Goal: Information Seeking & Learning: Check status

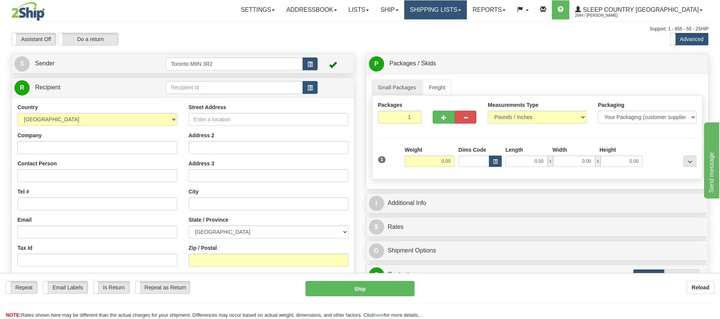
click at [460, 8] on link "Shipping lists" at bounding box center [435, 9] width 63 height 19
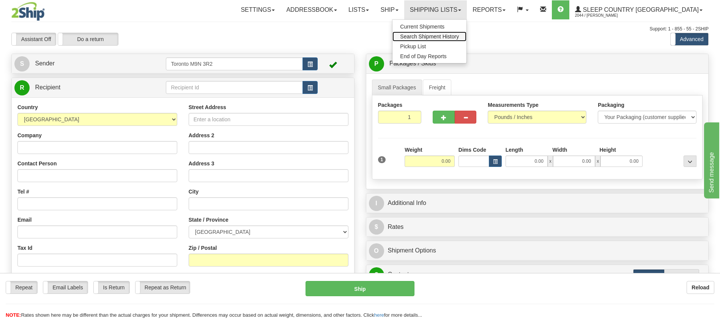
click at [457, 35] on span "Search Shipment History" at bounding box center [429, 36] width 59 height 6
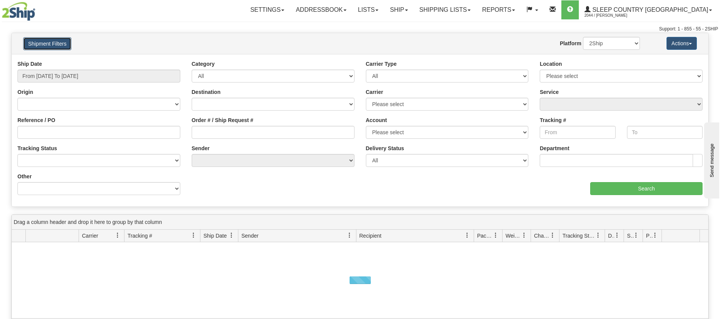
click at [57, 40] on button "Shipment Filters" at bounding box center [47, 43] width 48 height 13
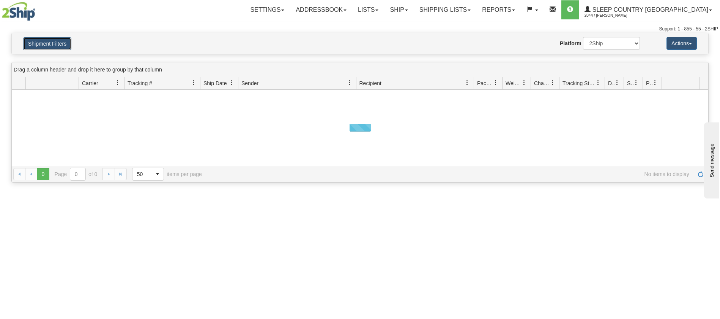
click at [52, 38] on button "Shipment Filters" at bounding box center [47, 43] width 48 height 13
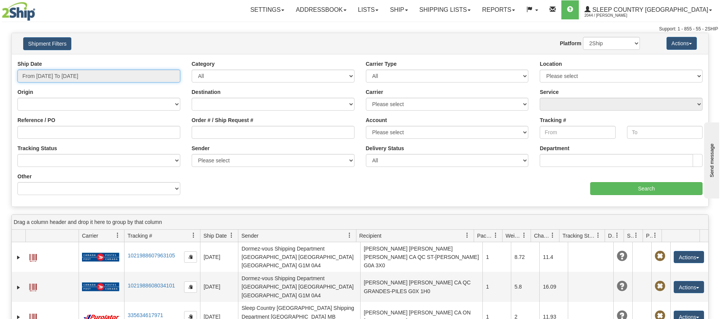
click at [67, 70] on input "From 08/15/2025 To 08/16/2025" at bounding box center [98, 76] width 163 height 13
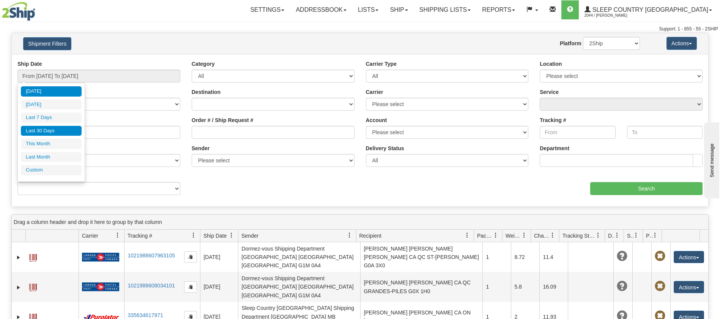
click at [57, 126] on li "Last 30 Days" at bounding box center [51, 131] width 61 height 10
type input "From 07/18/2025 To 08/16/2025"
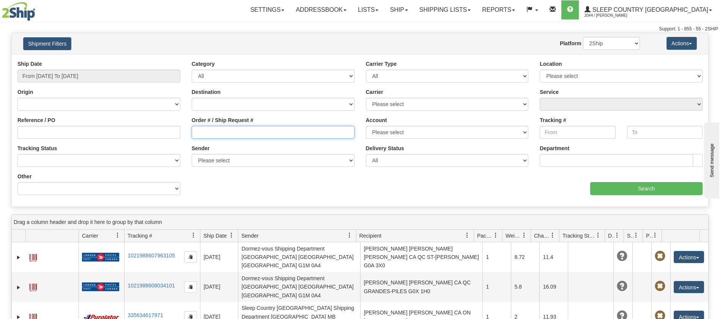
click at [253, 136] on input "Order # / Ship Request #" at bounding box center [273, 132] width 163 height 13
paste input "9000H968018"
type input "9000H968018"
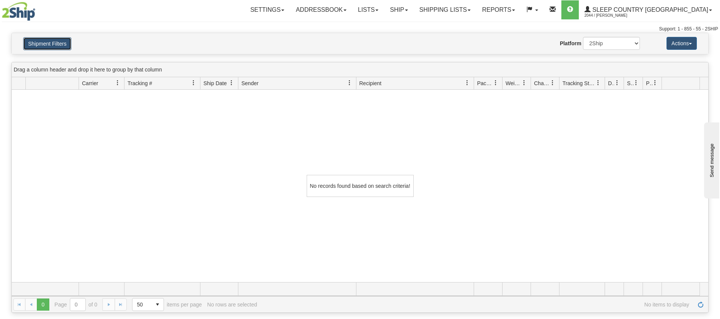
click at [47, 48] on button "Shipment Filters" at bounding box center [47, 43] width 48 height 13
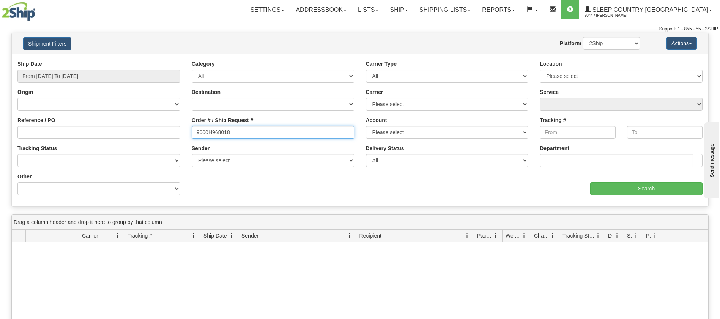
drag, startPoint x: 262, startPoint y: 133, endPoint x: 52, endPoint y: 132, distance: 209.6
click at [52, 60] on div "Reference / PO Order # / Ship Request # 9000H968018 Account Please select Canad…" at bounding box center [360, 60] width 697 height 0
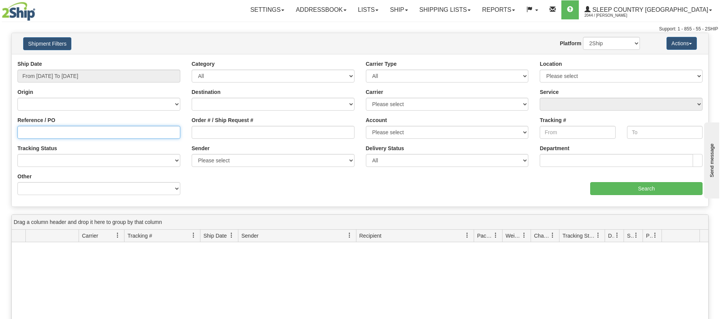
click at [38, 137] on input "Reference / PO" at bounding box center [98, 132] width 163 height 13
paste input "9000H968018"
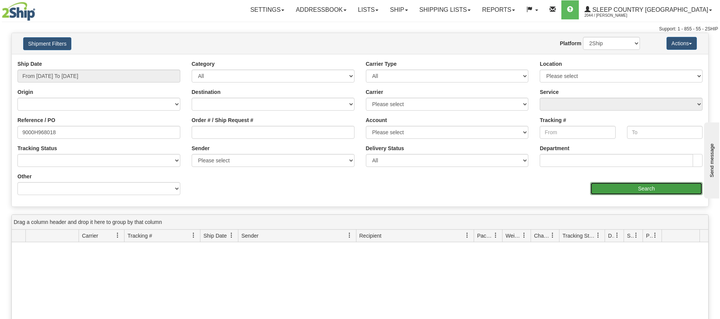
click at [622, 182] on input "Search" at bounding box center [647, 188] width 112 height 13
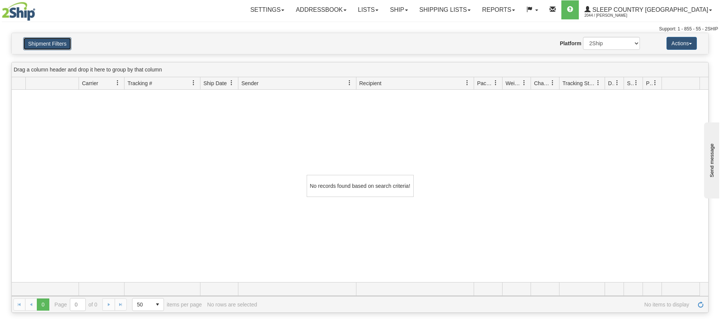
click at [70, 43] on button "Shipment Filters" at bounding box center [47, 43] width 48 height 13
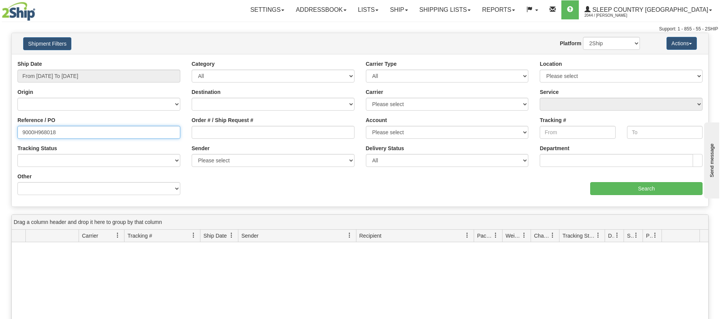
click at [73, 129] on input "9000H968018" at bounding box center [98, 132] width 163 height 13
type input "9"
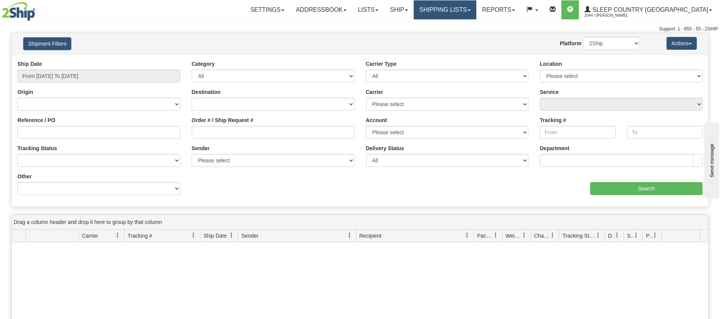
click at [471, 4] on link "Shipping lists" at bounding box center [445, 9] width 63 height 19
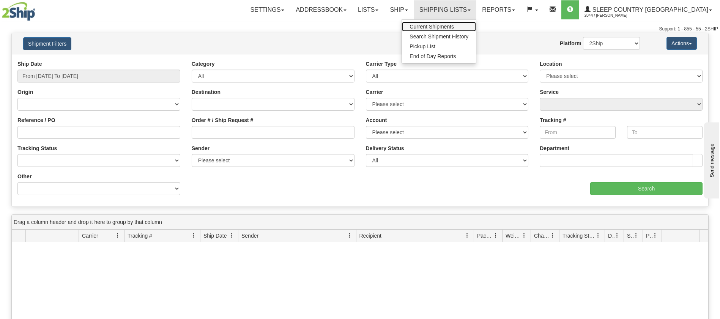
click at [454, 28] on span "Current Shipments" at bounding box center [432, 27] width 44 height 6
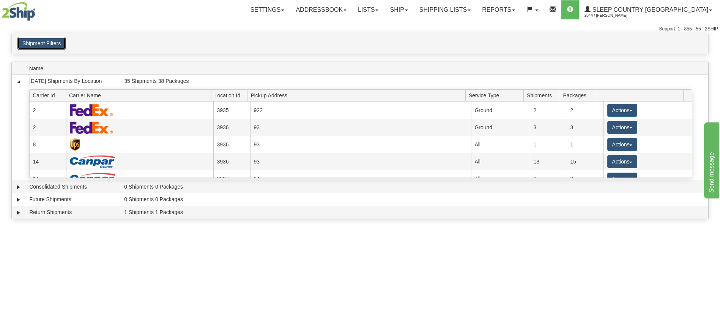
click at [47, 43] on button "Shipment Filters" at bounding box center [41, 43] width 48 height 13
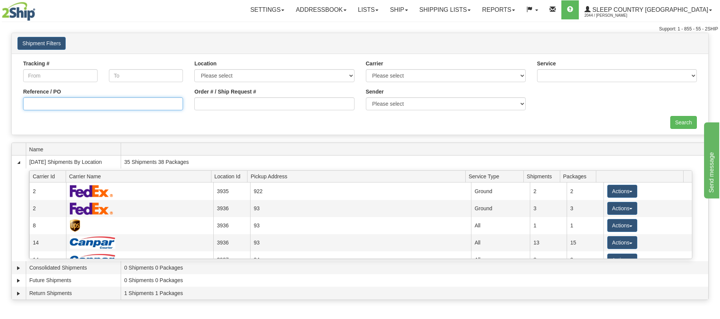
click at [60, 102] on input "Reference / PO" at bounding box center [103, 103] width 160 height 13
paste input "9000H968018"
type input "9000H968018"
click at [693, 125] on input "Search" at bounding box center [684, 122] width 27 height 13
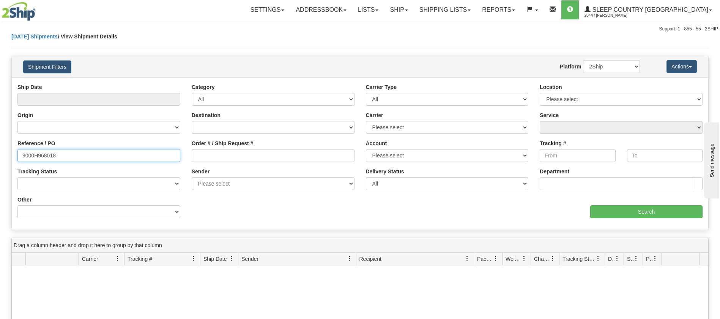
drag, startPoint x: 76, startPoint y: 155, endPoint x: 0, endPoint y: 153, distance: 76.4
click at [0, 152] on div "Please wait... × Confirm Delete Delete Cancel × Confirm Delete Yes No Cancel × …" at bounding box center [360, 249] width 720 height 432
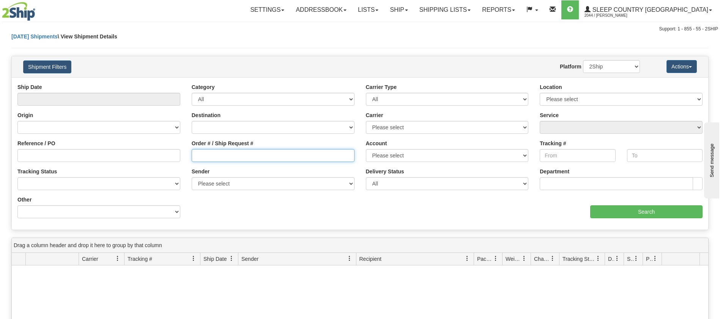
click at [235, 150] on input "Order # / Ship Request #" at bounding box center [273, 155] width 163 height 13
paste input "9000H968018"
type input "9000H968018"
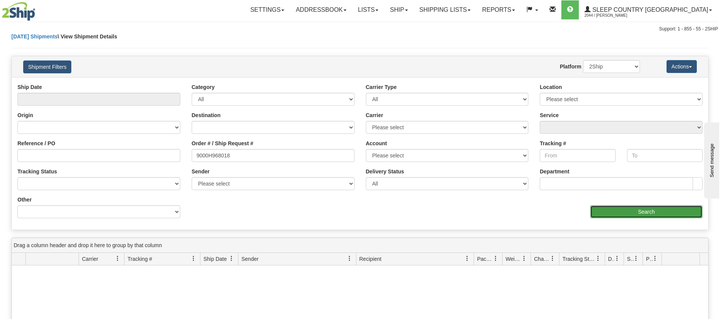
click at [595, 207] on input "Search" at bounding box center [647, 211] width 112 height 13
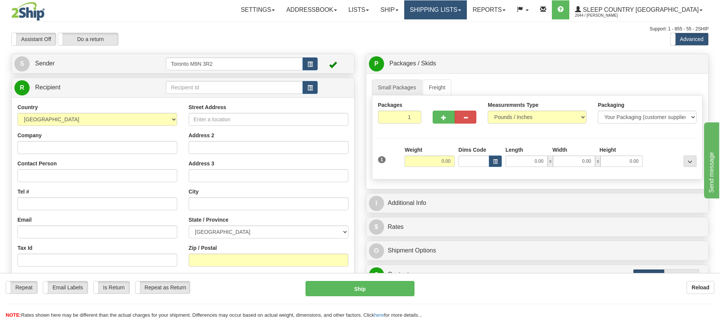
click at [467, 12] on link "Shipping lists" at bounding box center [435, 9] width 63 height 19
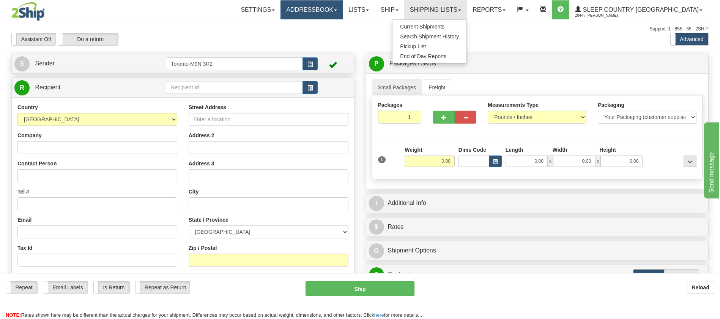
click at [343, 14] on link "Addressbook" at bounding box center [312, 9] width 62 height 19
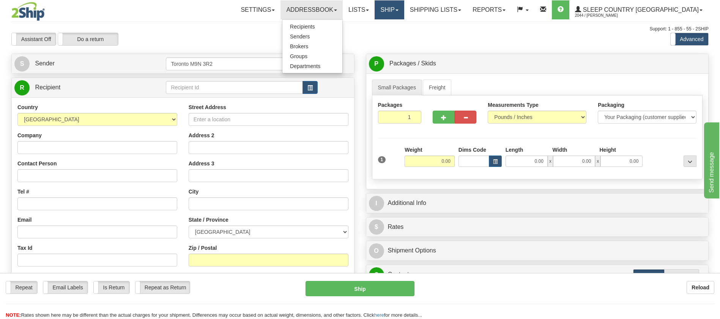
click at [404, 11] on link "Ship" at bounding box center [389, 9] width 29 height 19
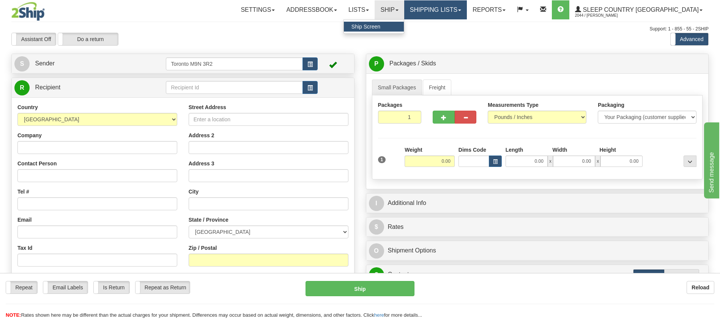
click at [467, 11] on link "Shipping lists" at bounding box center [435, 9] width 63 height 19
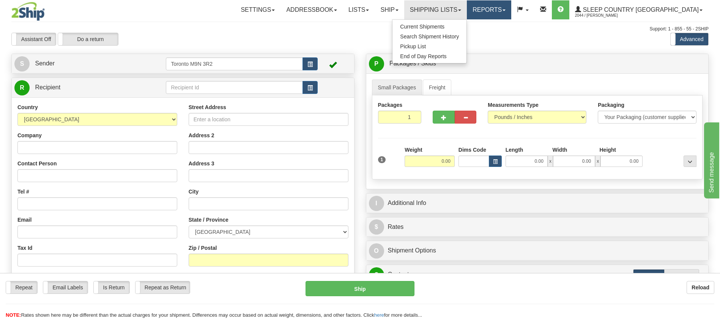
click at [512, 11] on link "Reports" at bounding box center [489, 9] width 44 height 19
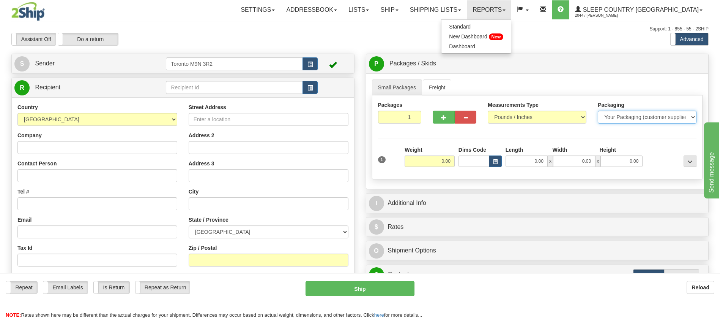
click at [623, 115] on select "Your Packaging (customer supplied) Envelope (carrier supplied) Pack (carrier su…" at bounding box center [647, 117] width 99 height 13
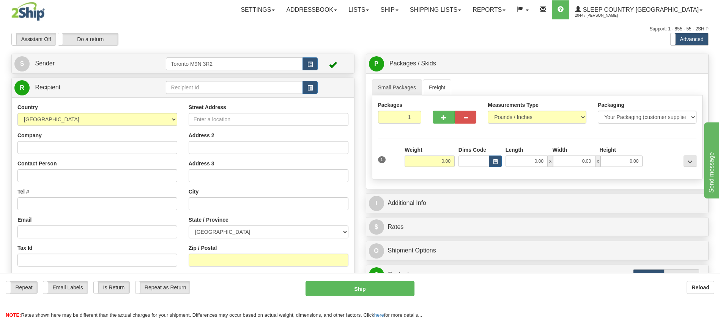
click at [589, 91] on ul "Small Packages Freight" at bounding box center [537, 87] width 331 height 16
click at [512, 9] on link "Reports" at bounding box center [489, 9] width 44 height 19
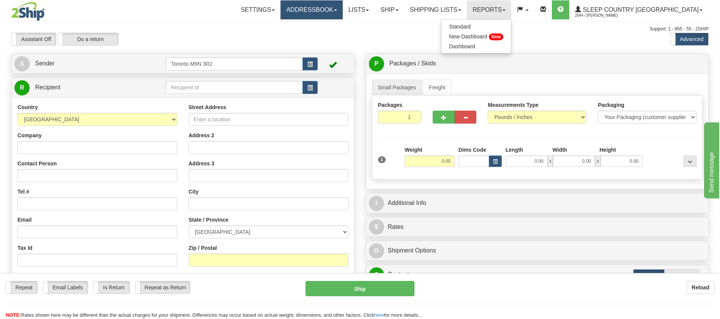
click at [343, 18] on link "Addressbook" at bounding box center [312, 9] width 62 height 19
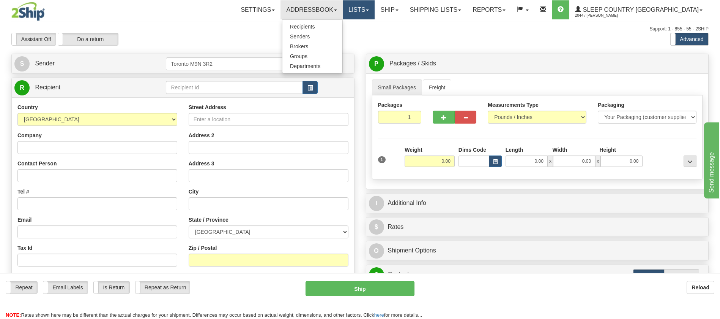
click at [375, 15] on link "Lists" at bounding box center [359, 9] width 32 height 19
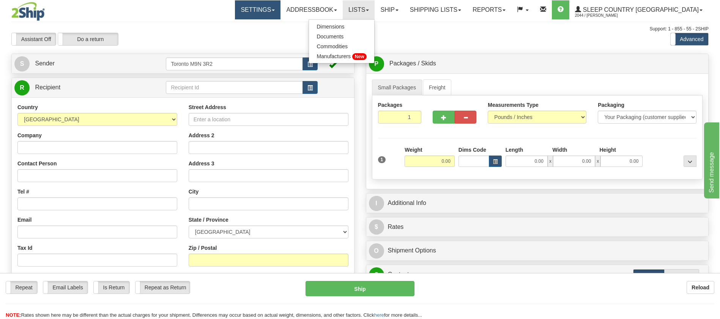
click at [281, 17] on link "Settings" at bounding box center [258, 9] width 46 height 19
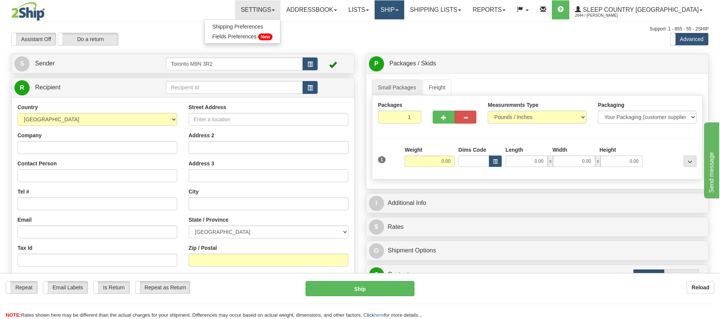
click at [404, 13] on link "Ship" at bounding box center [389, 9] width 29 height 19
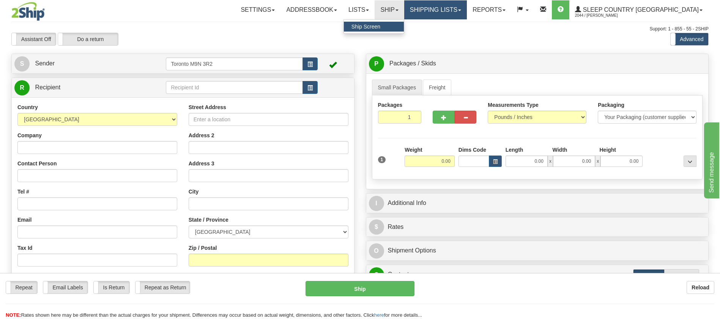
click at [467, 8] on link "Shipping lists" at bounding box center [435, 9] width 63 height 19
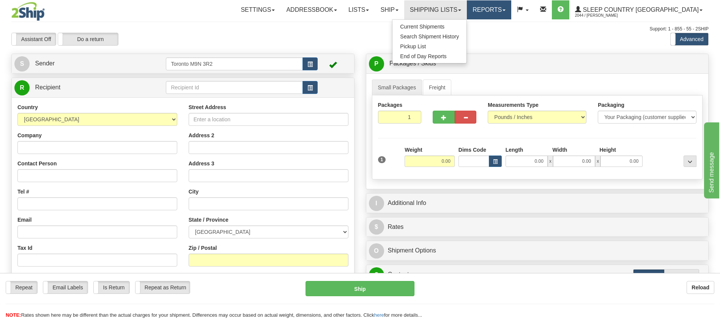
click at [512, 12] on link "Reports" at bounding box center [489, 9] width 44 height 19
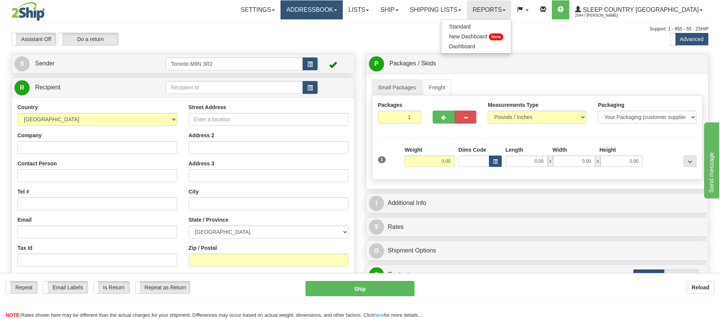
click at [343, 17] on link "Addressbook" at bounding box center [312, 9] width 62 height 19
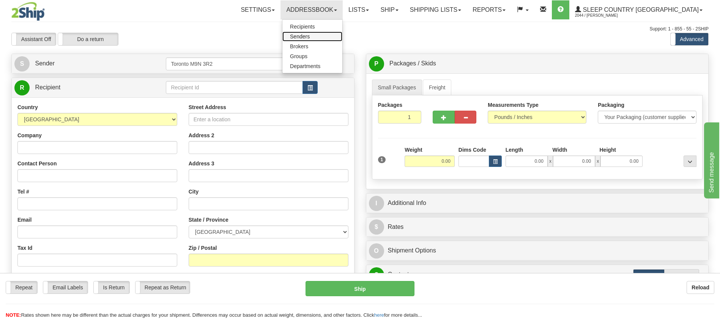
click at [343, 37] on link "Senders" at bounding box center [313, 37] width 60 height 10
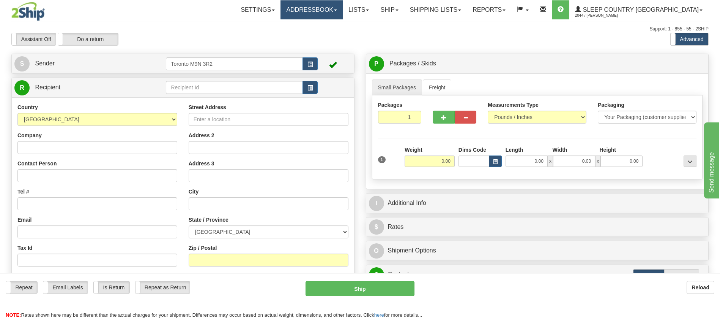
click at [340, 12] on link "Addressbook" at bounding box center [312, 9] width 62 height 19
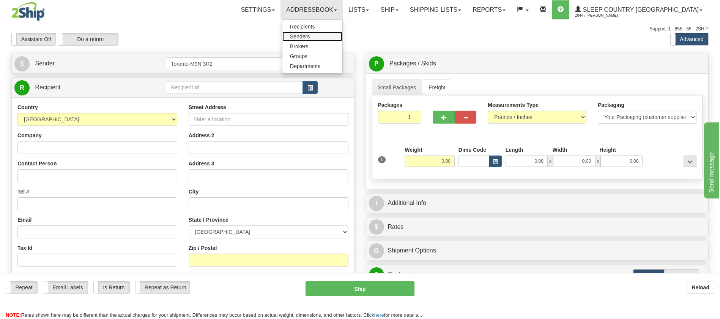
click at [310, 35] on span "Senders" at bounding box center [300, 36] width 20 height 6
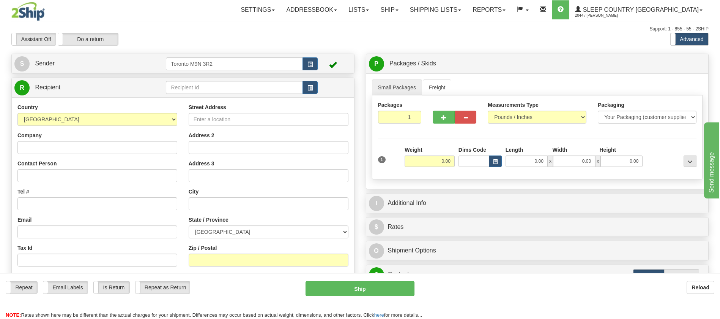
click at [205, 70] on td "Toronto M9N 3R2" at bounding box center [242, 64] width 152 height 16
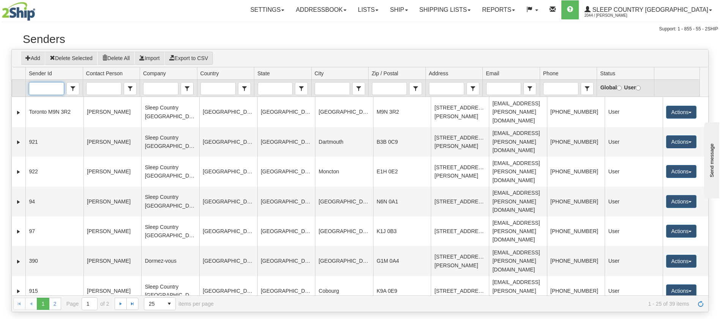
click at [39, 87] on input "Sender Id" at bounding box center [46, 88] width 35 height 12
paste input "463610444172"
type input "463610444172"
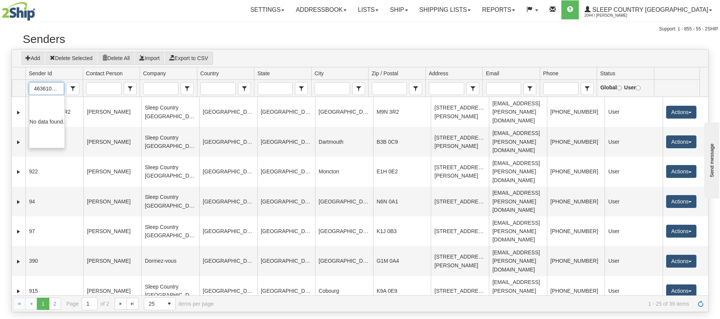
click at [336, 20] on div "Toggle navigation Settings Shipping Preferences Fields Preferences New" at bounding box center [360, 16] width 720 height 33
